Goal: Book appointment/travel/reservation

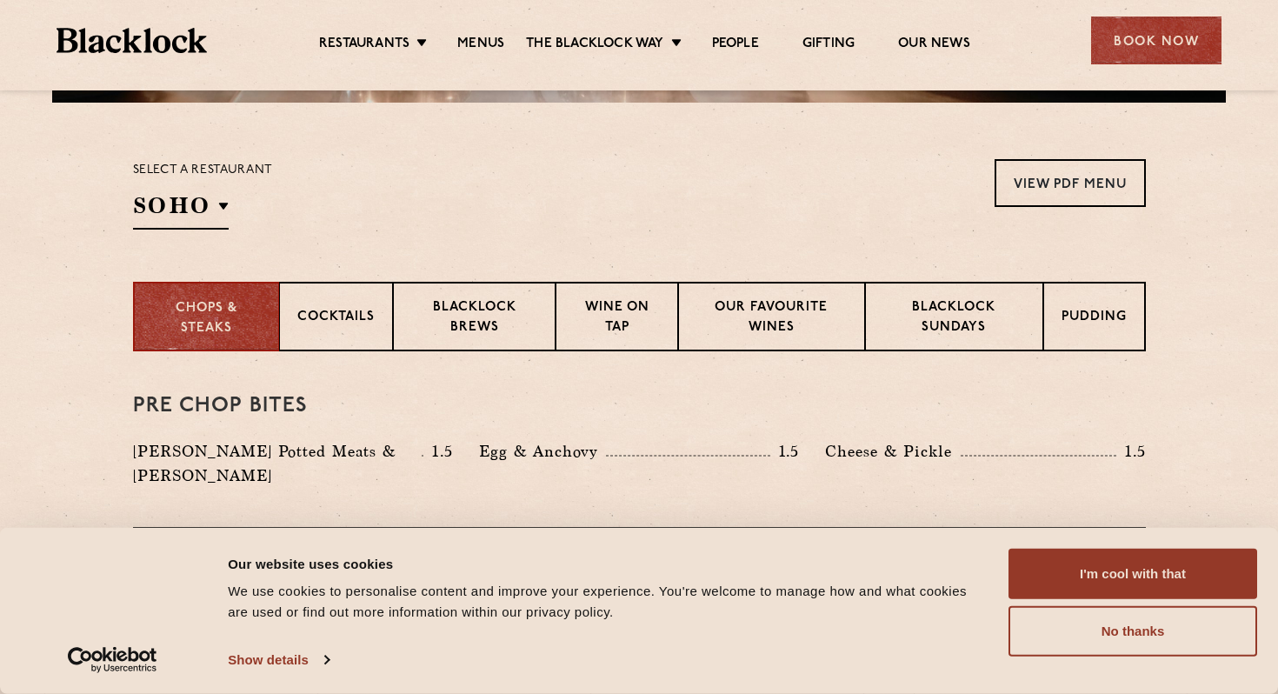
scroll to position [529, 0]
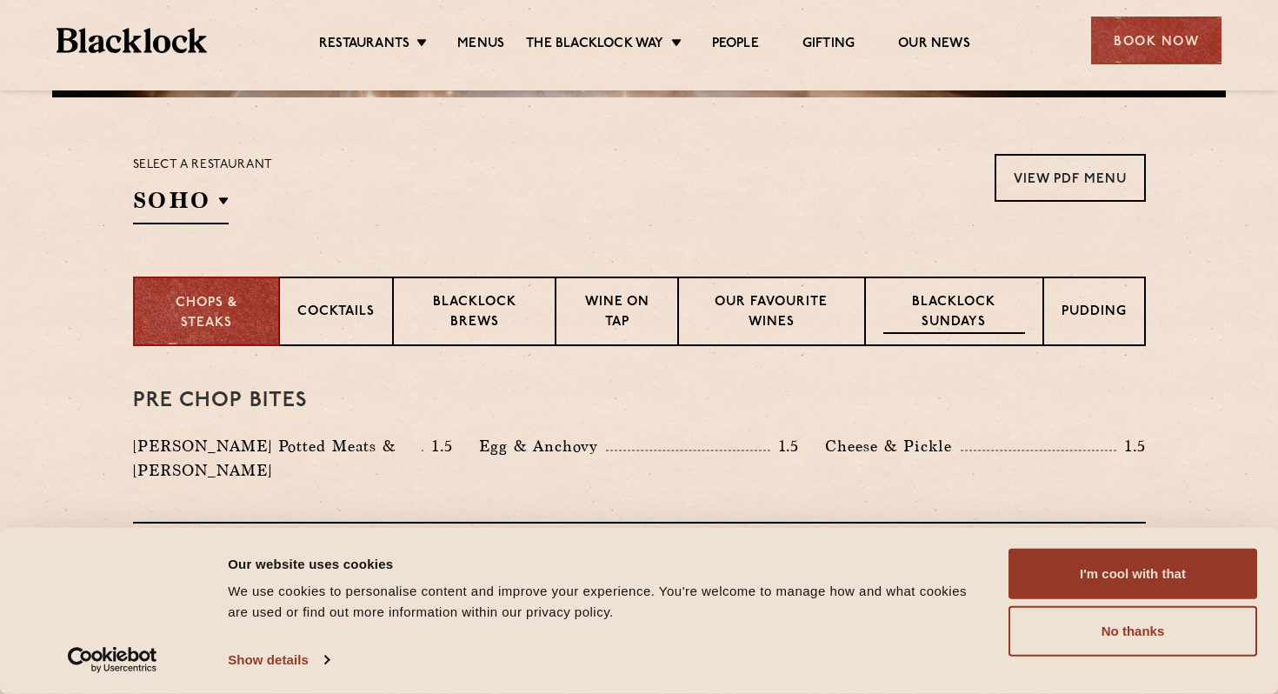
click at [961, 322] on p "Blacklock Sundays" at bounding box center [953, 313] width 141 height 41
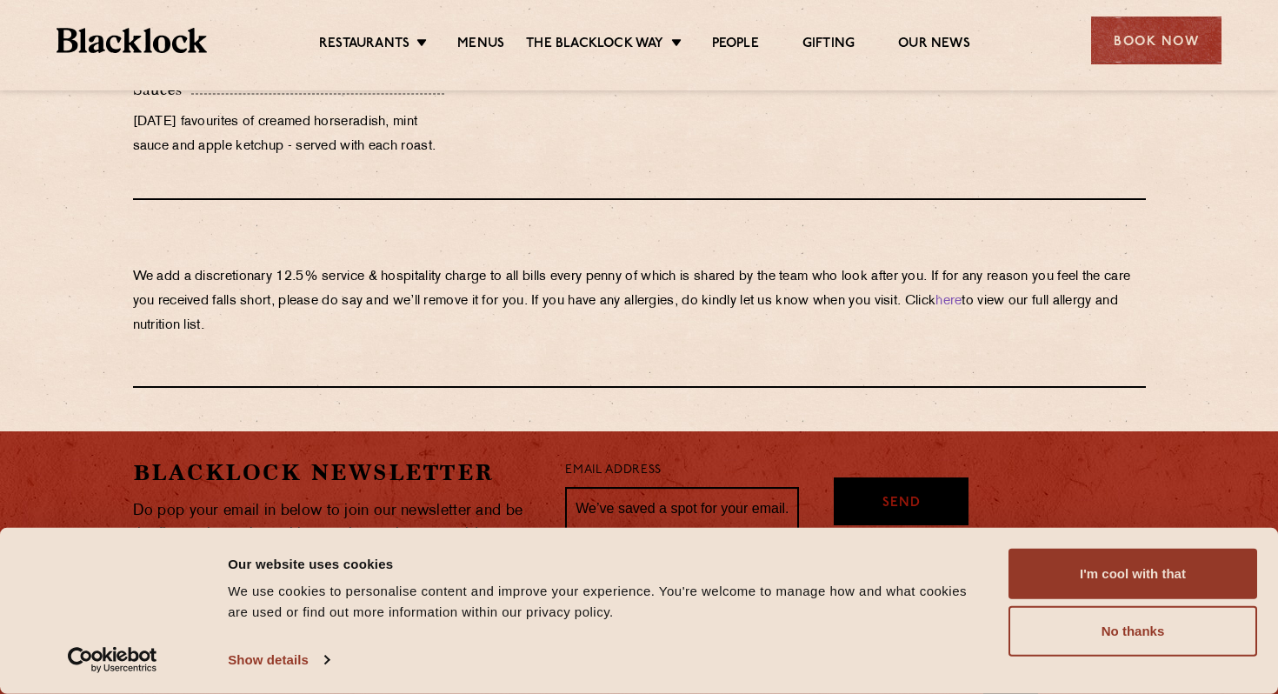
scroll to position [2021, 0]
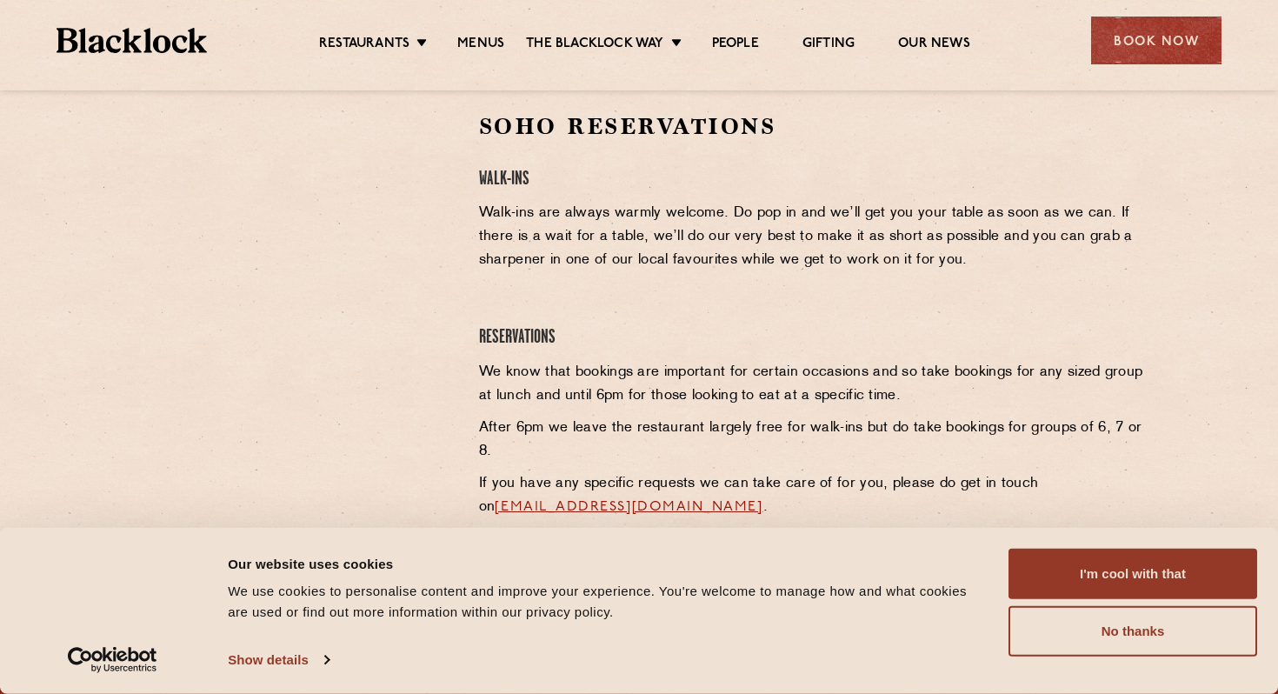
scroll to position [457, 0]
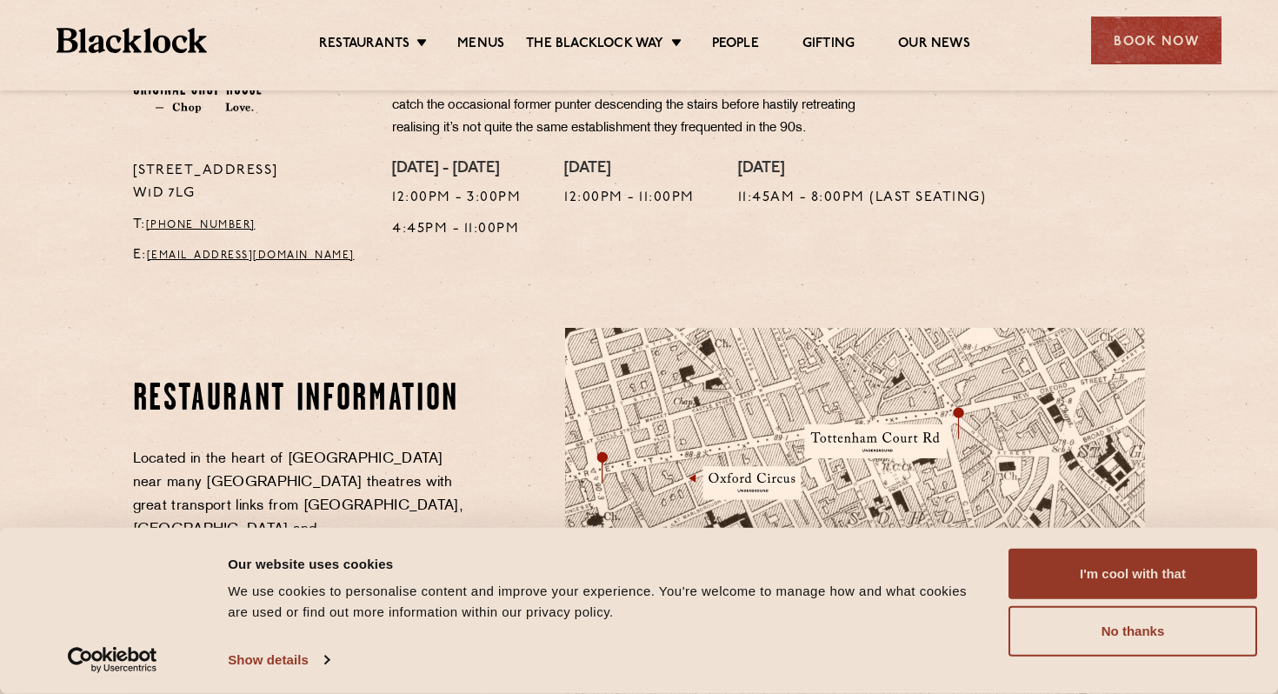
scroll to position [692, 0]
